Goal: Information Seeking & Learning: Learn about a topic

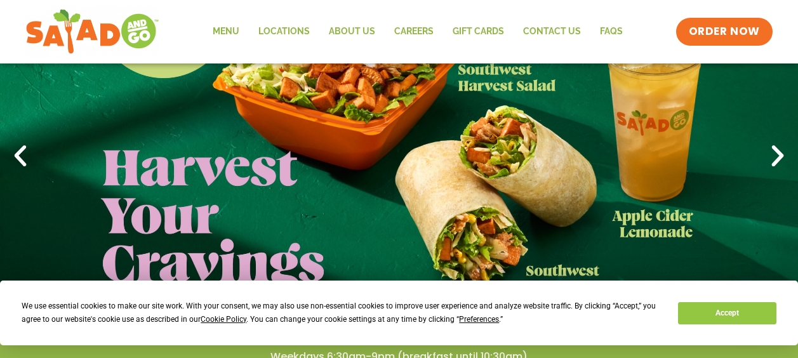
scroll to position [127, 0]
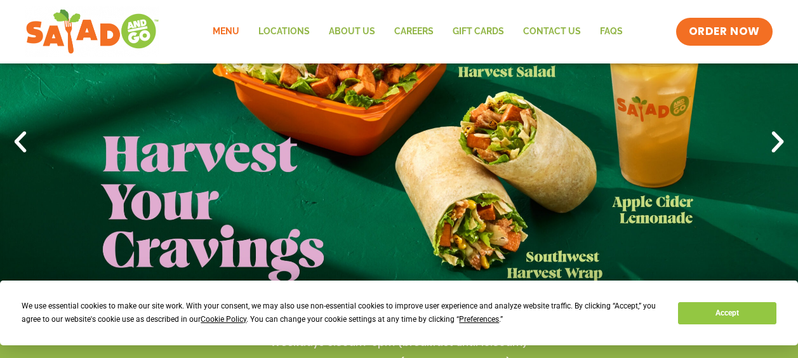
click at [225, 30] on link "Menu" at bounding box center [226, 31] width 46 height 29
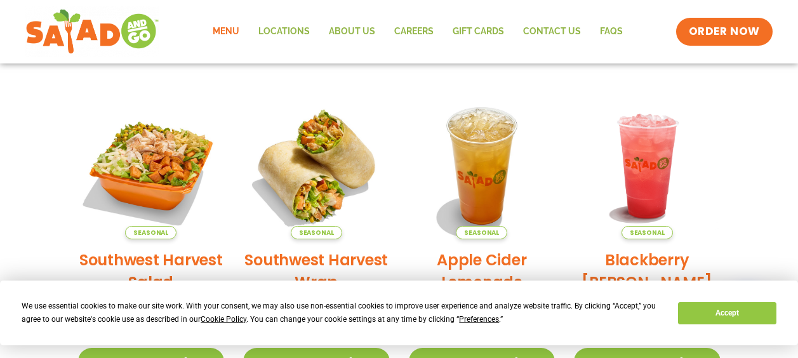
scroll to position [330, 0]
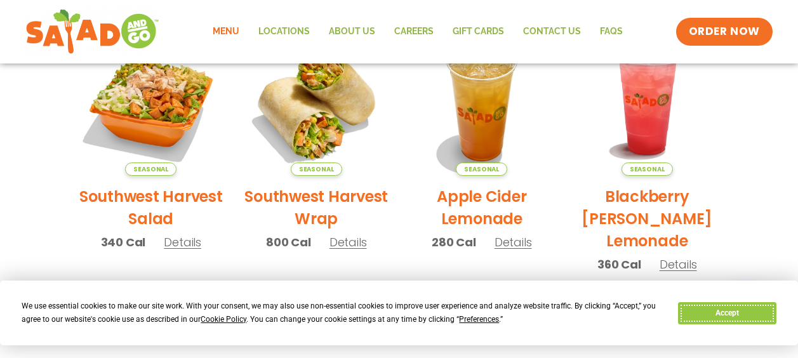
click at [713, 309] on button "Accept" at bounding box center [727, 313] width 98 height 22
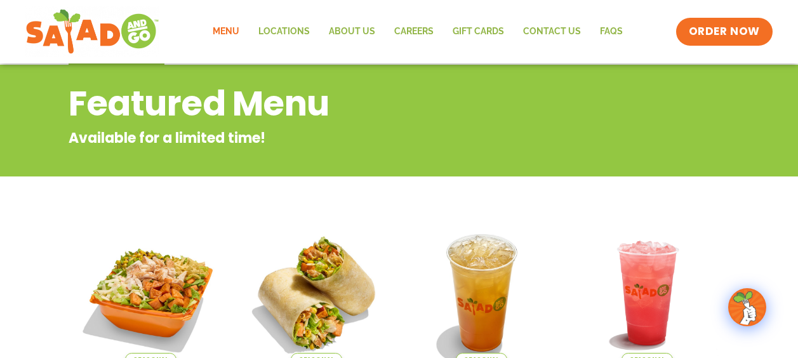
scroll to position [203, 0]
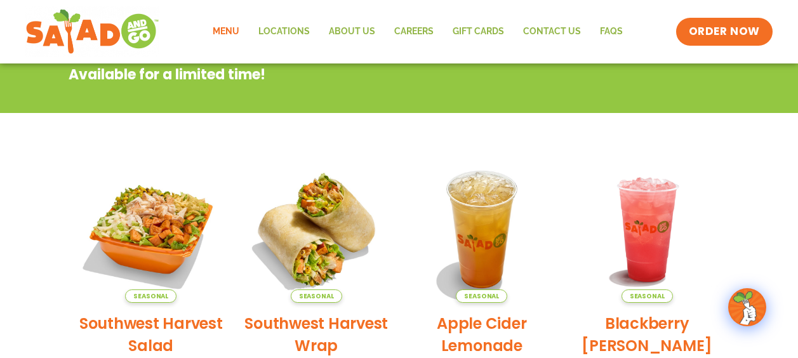
click at [219, 30] on link "Menu" at bounding box center [226, 31] width 46 height 29
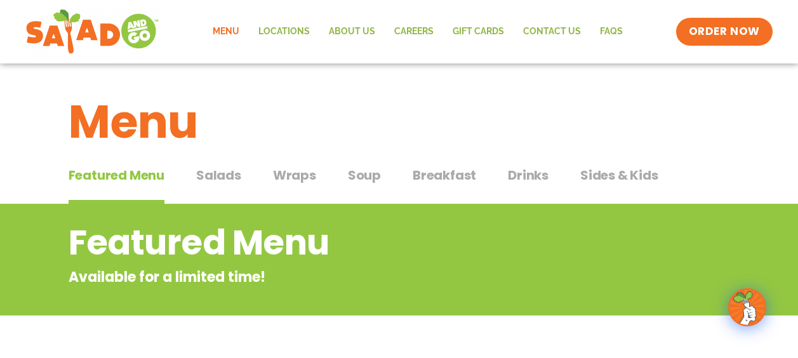
click at [226, 174] on span "Salads" at bounding box center [218, 175] width 45 height 19
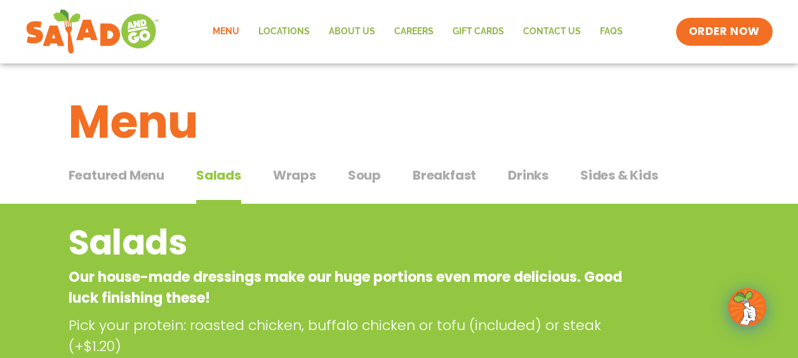
drag, startPoint x: 281, startPoint y: 179, endPoint x: 288, endPoint y: 174, distance: 8.6
click at [281, 179] on span "Wraps" at bounding box center [294, 175] width 43 height 19
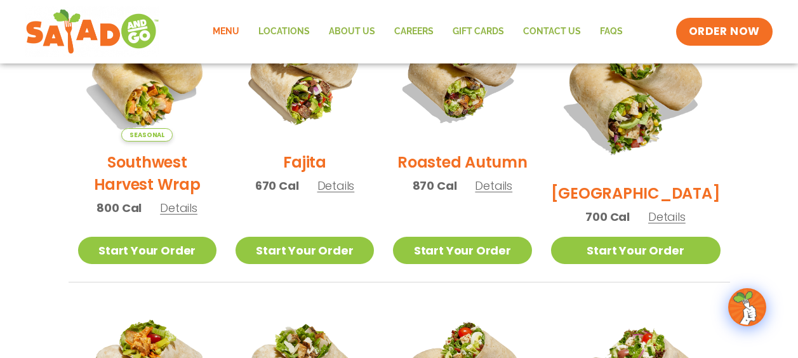
scroll to position [318, 0]
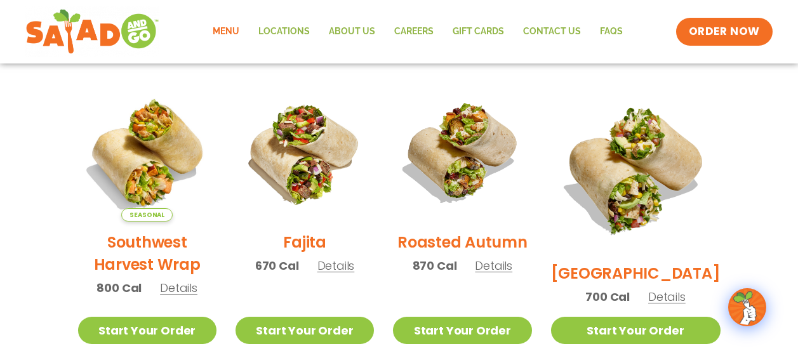
click at [172, 296] on span "Details" at bounding box center [178, 288] width 37 height 16
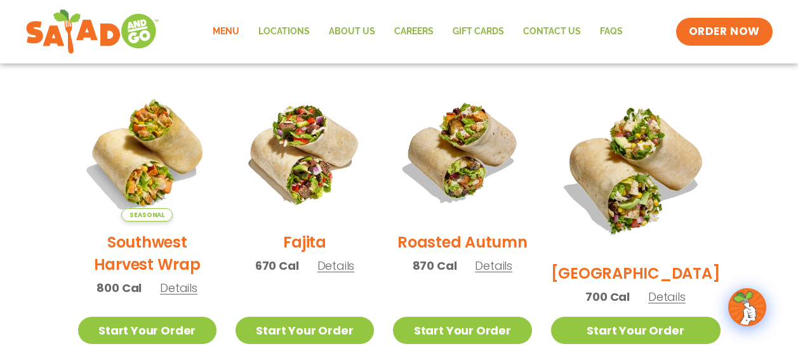
click at [343, 274] on span "Details" at bounding box center [336, 266] width 37 height 16
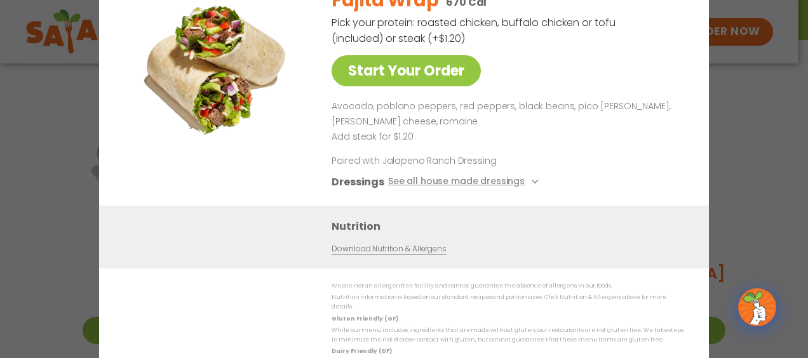
click at [731, 134] on div "Start Your Order Fajita Wrap 670 Cal Pick your protein: roasted chicken, buffal…" at bounding box center [404, 179] width 808 height 358
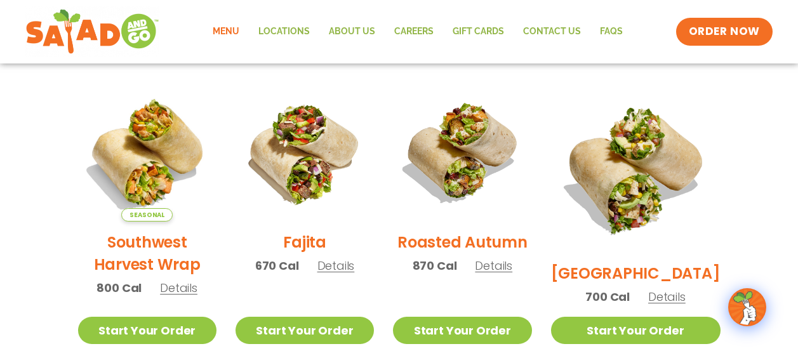
click at [501, 274] on span "Details" at bounding box center [493, 266] width 37 height 16
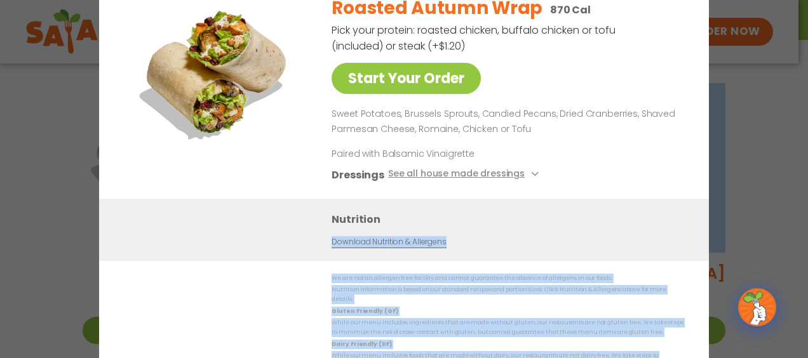
drag, startPoint x: 807, startPoint y: 209, endPoint x: 784, endPoint y: 191, distance: 29.9
click at [798, 202] on div "Start Your Order Roasted Autumn Wrap 870 Cal Pick your protein: roasted chicken…" at bounding box center [404, 179] width 808 height 358
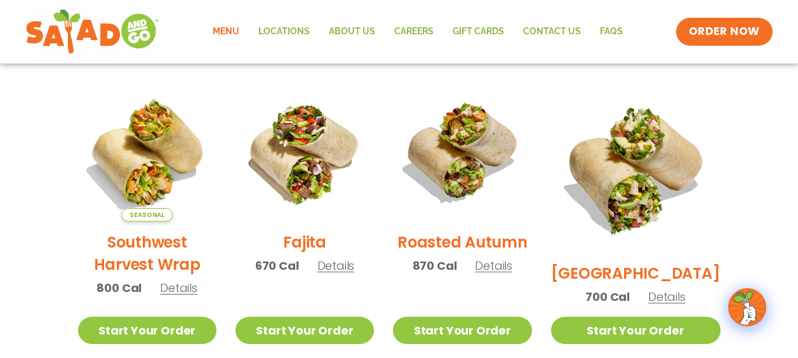
click at [643, 262] on h2 "BBQ Ranch" at bounding box center [636, 273] width 170 height 22
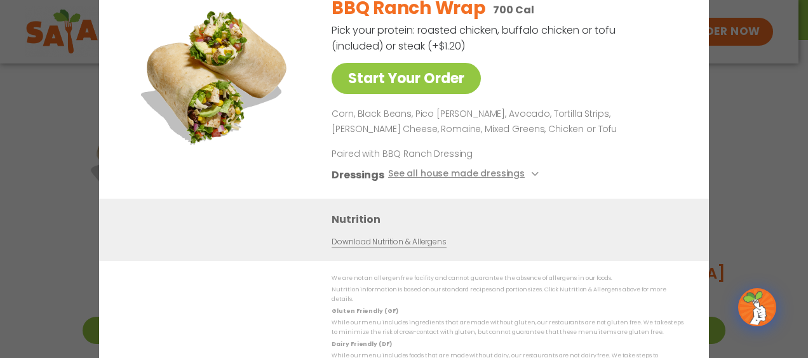
click at [770, 165] on div "Start Your Order BBQ Ranch Wrap 700 Cal Pick your protein: roasted chicken, buf…" at bounding box center [404, 179] width 808 height 358
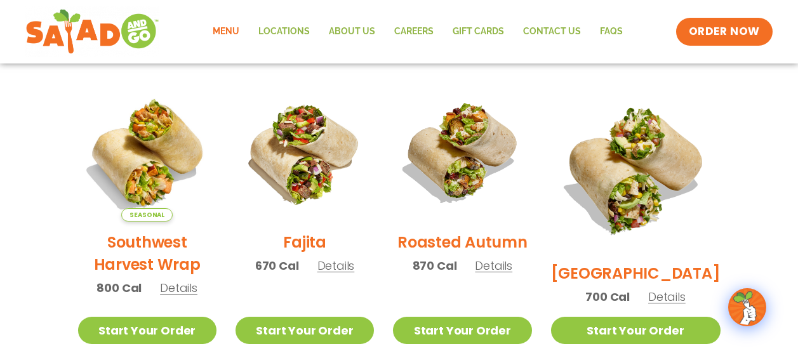
click at [178, 296] on span "Details" at bounding box center [178, 288] width 37 height 16
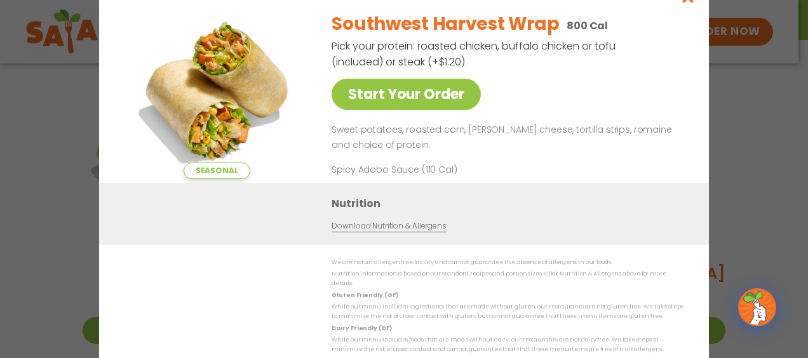
click at [753, 108] on div "Seasonal Start Your Order Southwest Harvest Wrap 800 Cal Pick your protein: roa…" at bounding box center [404, 179] width 808 height 358
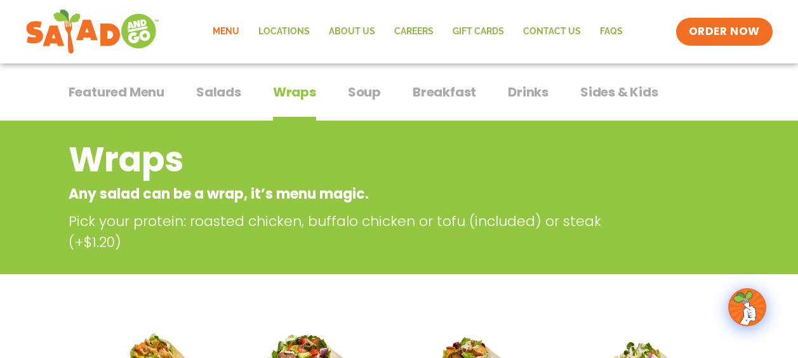
scroll to position [64, 0]
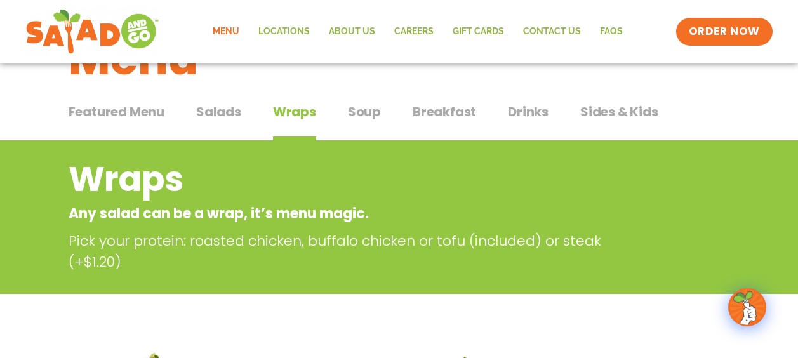
click at [208, 111] on span "Salads" at bounding box center [218, 111] width 45 height 19
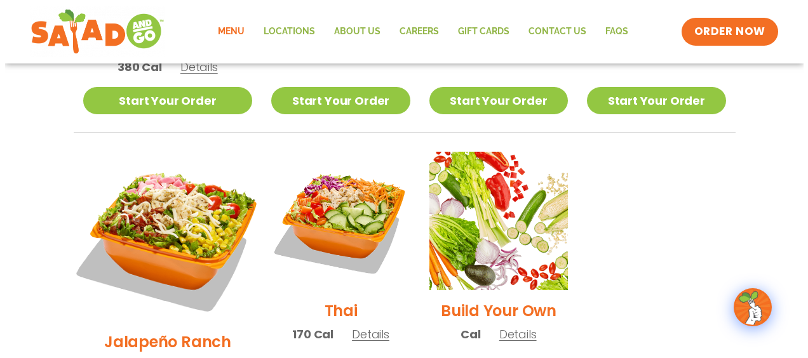
scroll to position [953, 0]
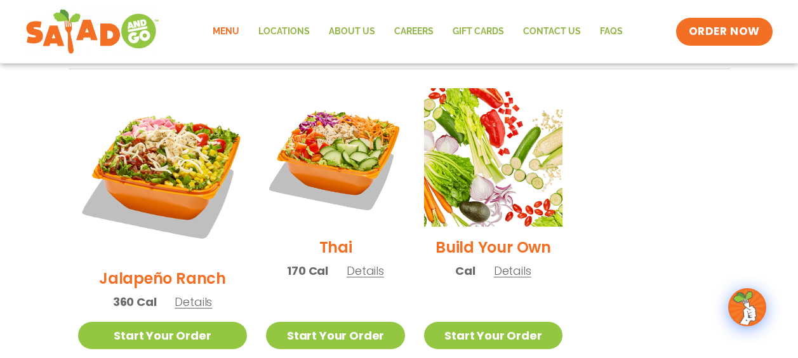
click at [184, 294] on span "Details" at bounding box center [193, 302] width 37 height 16
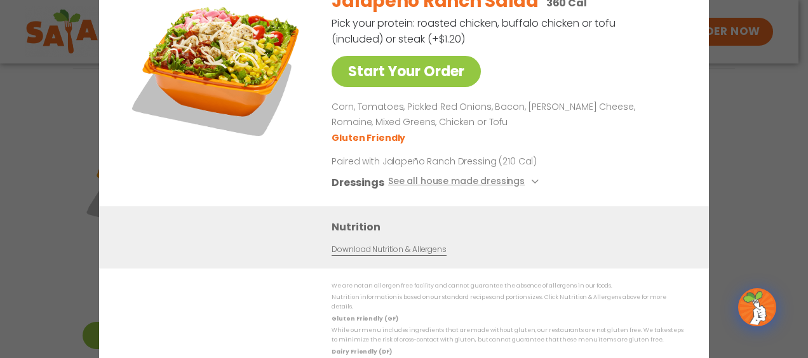
click at [786, 178] on div "Start Your Order Jalapeño Ranch Salad 360 Cal Pick your protein: roasted chicke…" at bounding box center [404, 179] width 808 height 358
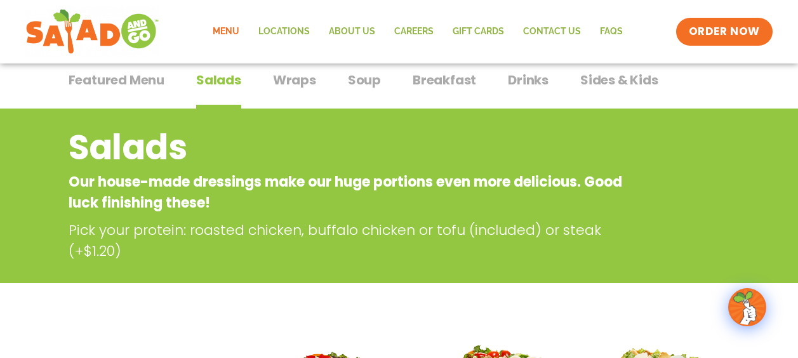
scroll to position [0, 0]
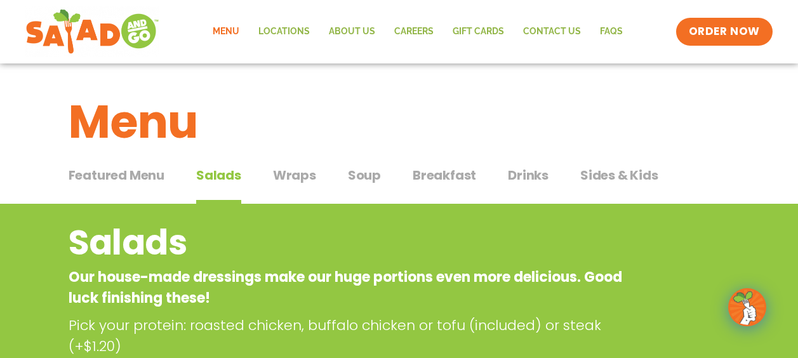
click at [530, 172] on span "Drinks" at bounding box center [528, 175] width 41 height 19
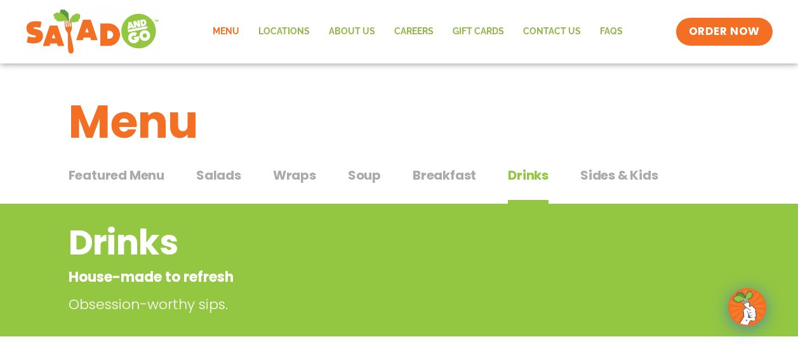
click at [305, 172] on span "Wraps" at bounding box center [294, 175] width 43 height 19
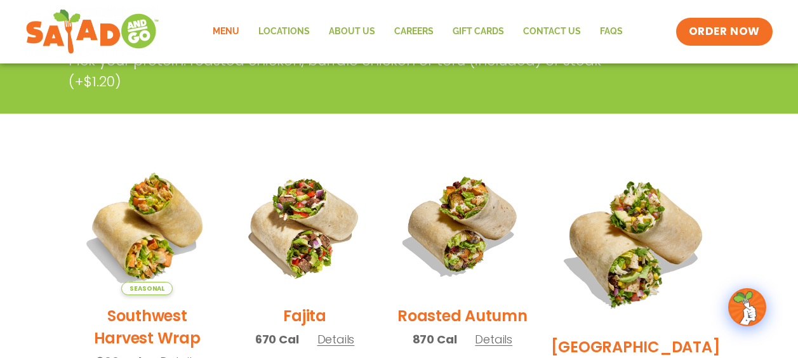
scroll to position [318, 0]
